Goal: Transaction & Acquisition: Purchase product/service

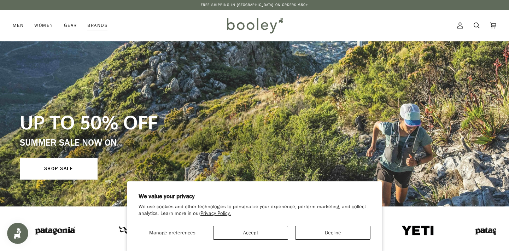
click at [244, 233] on button "Accept" at bounding box center [250, 233] width 75 height 14
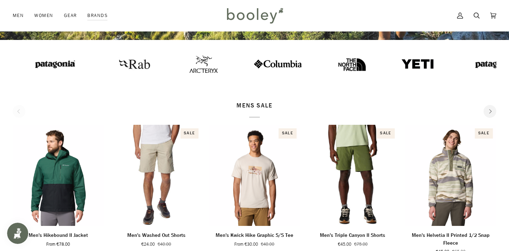
scroll to position [19, 0]
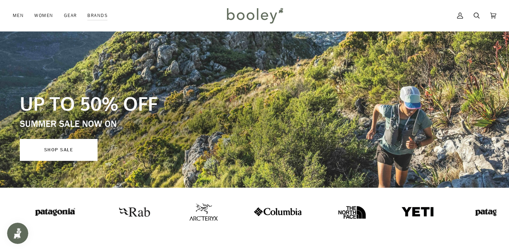
click at [52, 157] on link "SHOP SALE" at bounding box center [59, 150] width 78 height 22
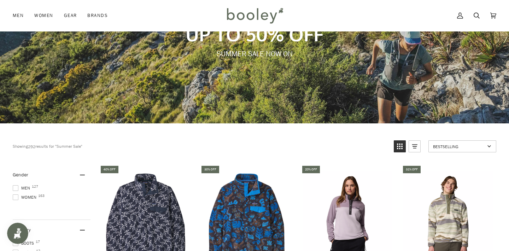
scroll to position [210, 0]
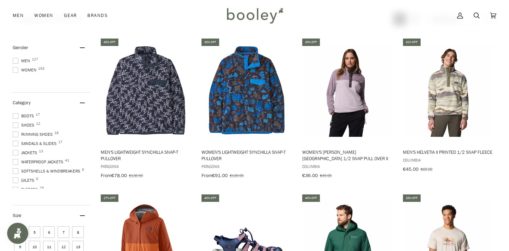
click at [15, 60] on span at bounding box center [16, 61] width 6 height 6
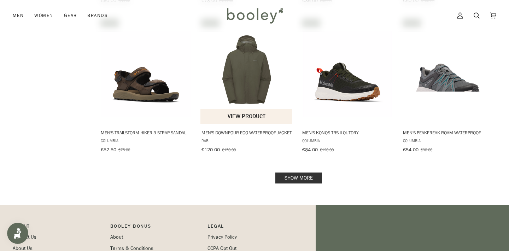
scroll to position [797, 0]
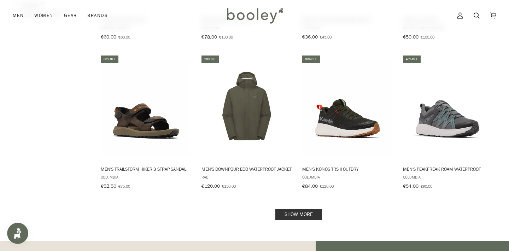
click at [297, 210] on link "Show more" at bounding box center [298, 214] width 47 height 11
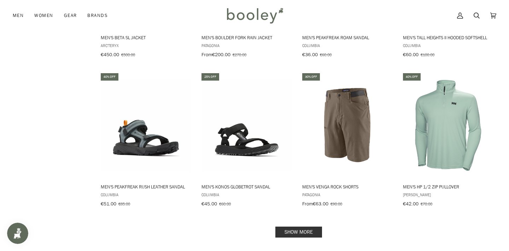
scroll to position [1679, 0]
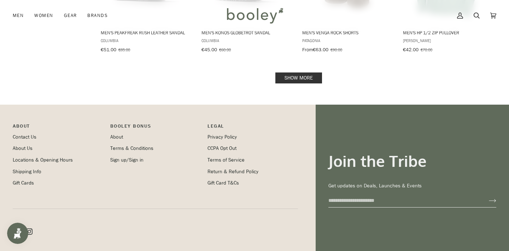
click at [295, 75] on link "Show more" at bounding box center [298, 77] width 47 height 11
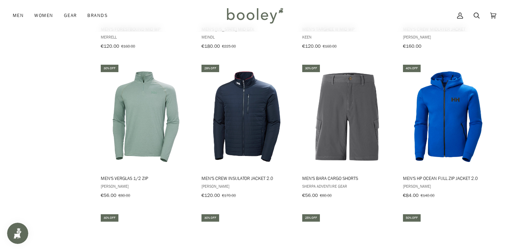
scroll to position [2310, 0]
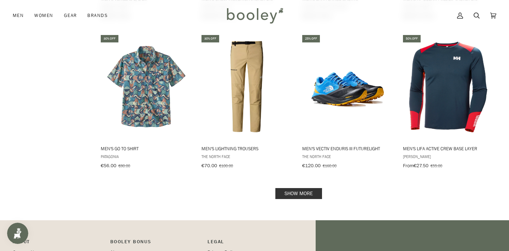
click at [276, 189] on link "Show more" at bounding box center [298, 193] width 47 height 11
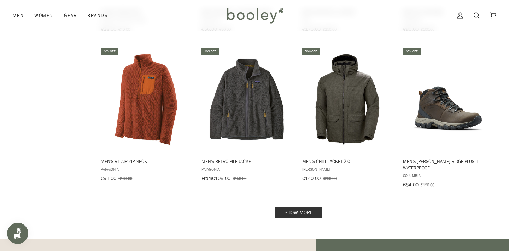
scroll to position [3014, 0]
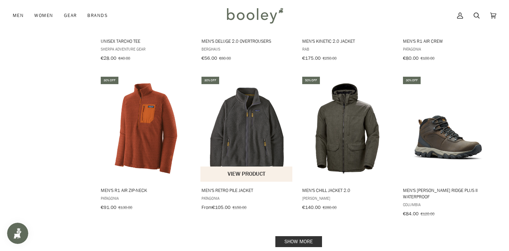
click at [236, 122] on img "Men's Retro Pile Jacket" at bounding box center [246, 128] width 93 height 93
click at [313, 236] on link "Show more" at bounding box center [298, 241] width 47 height 11
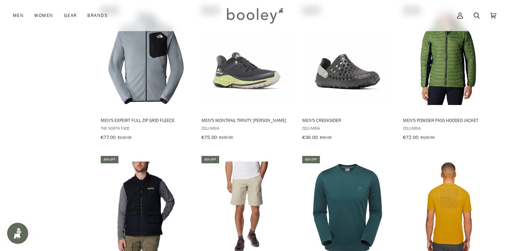
scroll to position [3799, 0]
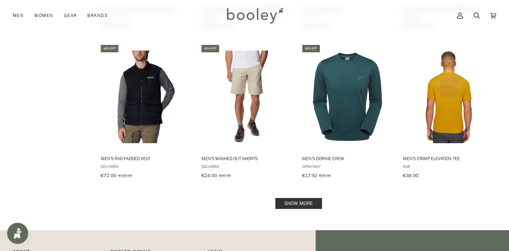
click at [298, 198] on link "Show more" at bounding box center [298, 203] width 47 height 11
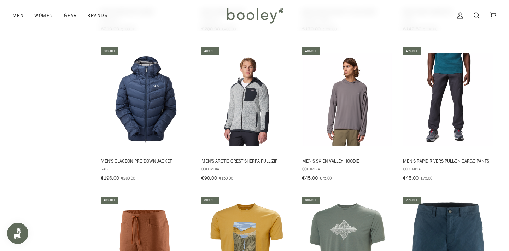
scroll to position [4599, 0]
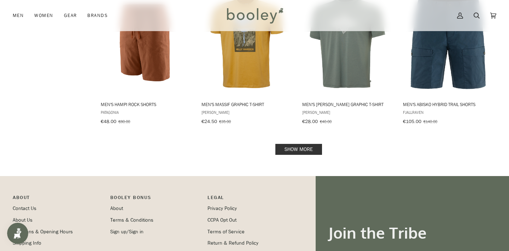
click at [294, 144] on link "Show more" at bounding box center [298, 149] width 47 height 11
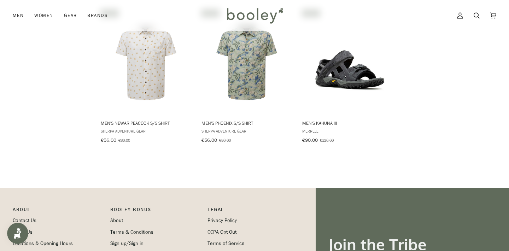
scroll to position [4878, 0]
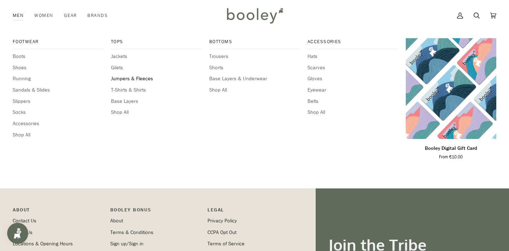
click at [119, 80] on span "Jumpers & Fleeces" at bounding box center [156, 79] width 90 height 8
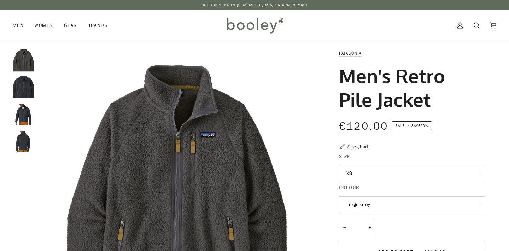
click at [374, 178] on button "XS" at bounding box center [412, 173] width 146 height 17
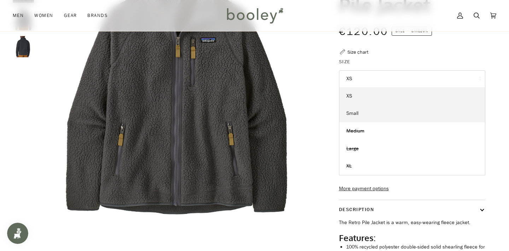
click at [362, 110] on link "Small" at bounding box center [412, 114] width 146 height 18
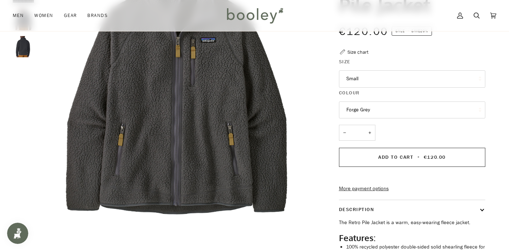
scroll to position [23, 0]
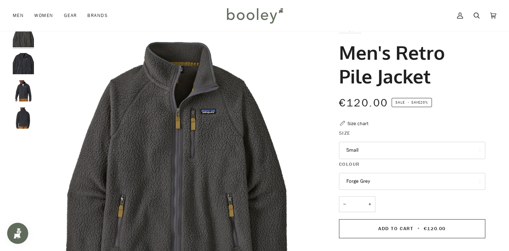
click at [363, 177] on button "Forge Grey" at bounding box center [412, 181] width 146 height 17
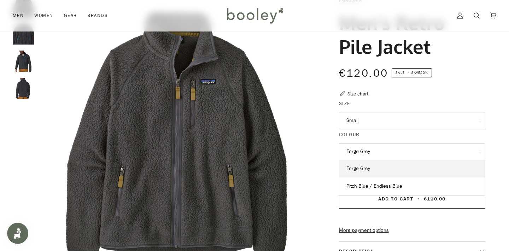
scroll to position [53, 0]
click at [360, 153] on button "Forge Grey" at bounding box center [412, 151] width 146 height 17
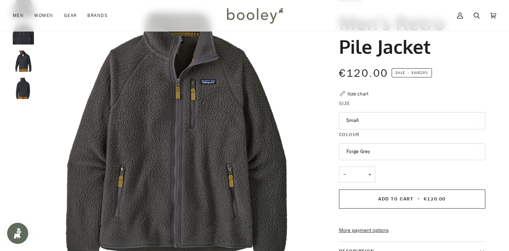
click at [361, 112] on button "Small" at bounding box center [412, 120] width 146 height 17
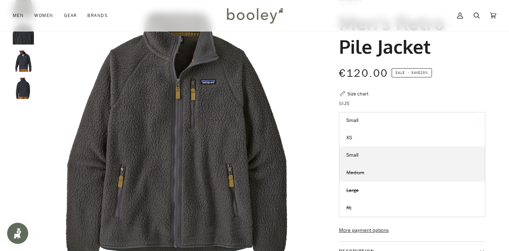
click at [363, 171] on span "Medium" at bounding box center [355, 172] width 18 height 7
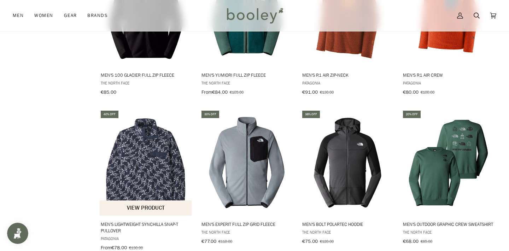
scroll to position [614, 0]
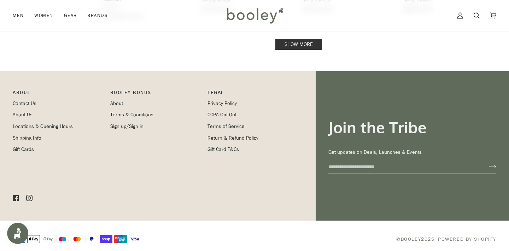
click at [303, 39] on link "Show more" at bounding box center [298, 44] width 47 height 11
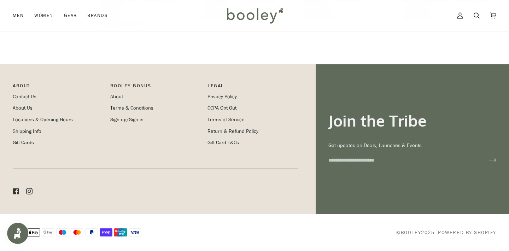
scroll to position [831, 0]
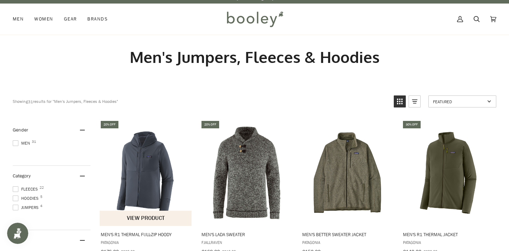
scroll to position [8, 0]
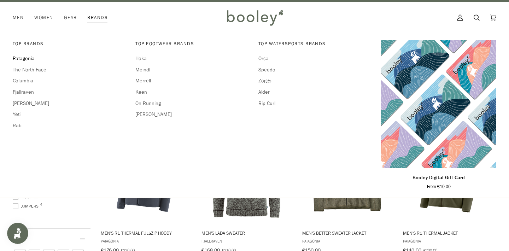
click at [23, 59] on span "Patagonia" at bounding box center [70, 59] width 115 height 8
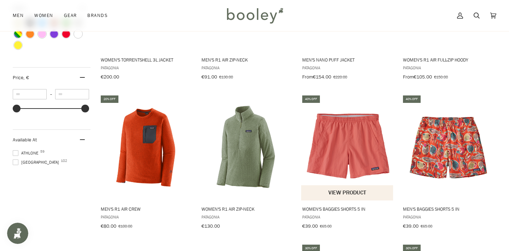
scroll to position [709, 0]
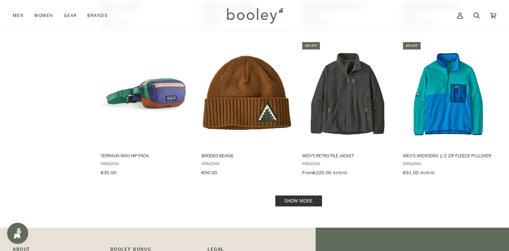
scroll to position [754, 0]
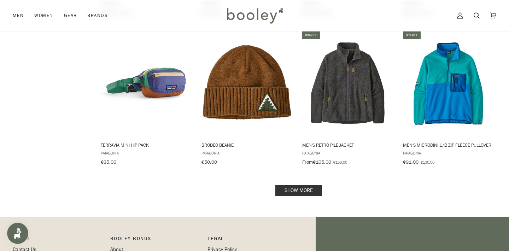
click at [305, 185] on link "Show more" at bounding box center [298, 190] width 47 height 11
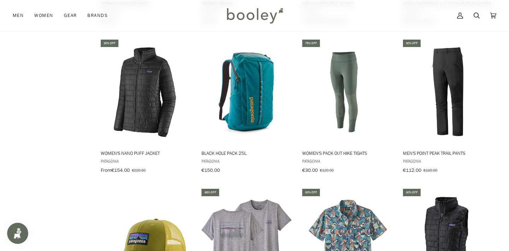
scroll to position [896, 0]
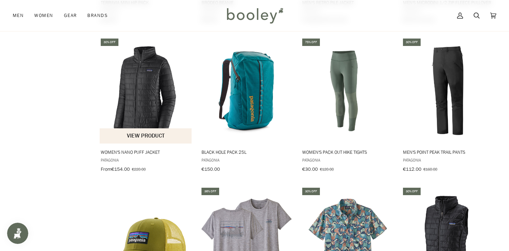
click at [136, 98] on img "Women's Nano Puff Jacket" at bounding box center [146, 90] width 93 height 93
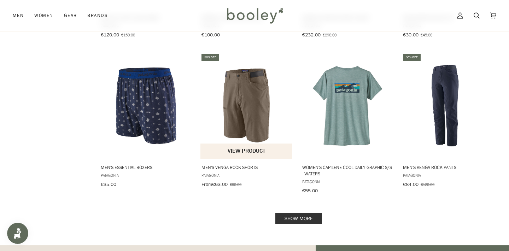
scroll to position [1486, 0]
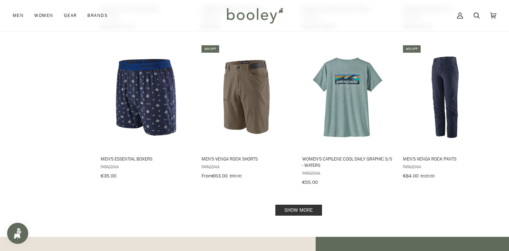
click at [296, 206] on link "Show more" at bounding box center [298, 210] width 47 height 11
